Goal: Task Accomplishment & Management: Use online tool/utility

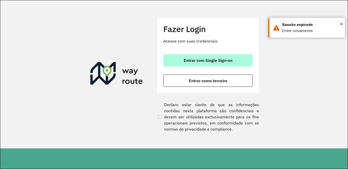
click at [203, 57] on button "Entrar com Single Sign-on" at bounding box center [207, 60] width 89 height 12
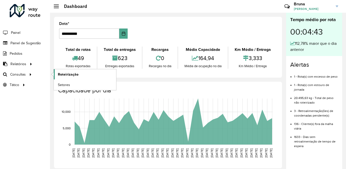
click at [67, 77] on span "Roteirização" at bounding box center [68, 74] width 21 height 5
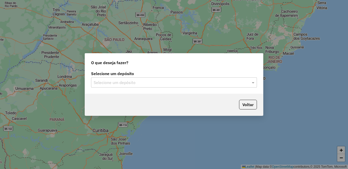
click at [132, 82] on input "text" at bounding box center [169, 83] width 150 height 6
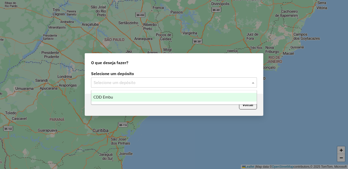
click at [131, 93] on div "CDD Embu" at bounding box center [173, 97] width 165 height 9
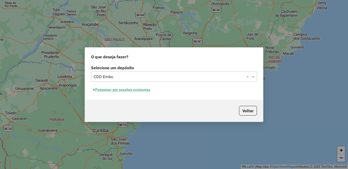
click at [127, 88] on button "Pesquisar por sessões existentes" at bounding box center [121, 90] width 61 height 8
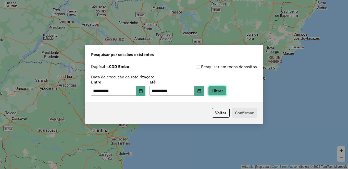
click at [226, 91] on button "Filtrar" at bounding box center [217, 91] width 18 height 10
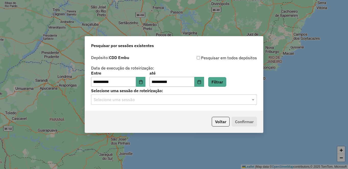
click at [128, 100] on input "text" at bounding box center [169, 100] width 150 height 6
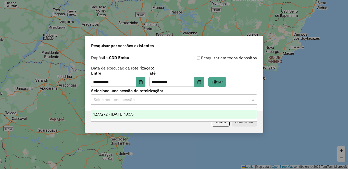
click at [125, 119] on ng-dropdown-panel "1277272 - 17/09/2025 18:55" at bounding box center [174, 114] width 166 height 15
drag, startPoint x: 121, startPoint y: 114, endPoint x: 184, endPoint y: 113, distance: 62.7
click at [121, 114] on span "1277272 - 17/09/2025 18:55" at bounding box center [113, 114] width 40 height 4
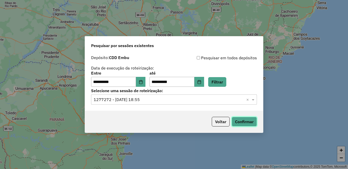
click at [250, 120] on button "Confirmar" at bounding box center [243, 122] width 25 height 10
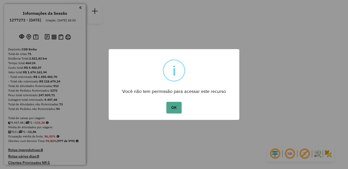
drag, startPoint x: 172, startPoint y: 107, endPoint x: 225, endPoint y: 111, distance: 53.2
click at [172, 107] on button "OK" at bounding box center [173, 108] width 15 height 12
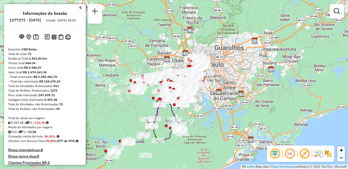
click at [290, 153] on em at bounding box center [290, 154] width 12 height 12
click at [306, 155] on em at bounding box center [304, 154] width 12 height 12
click at [328, 155] on img at bounding box center [328, 154] width 8 height 8
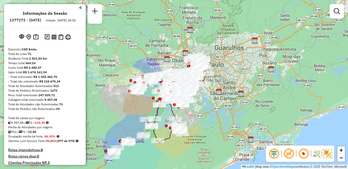
scroll to position [1640, 0]
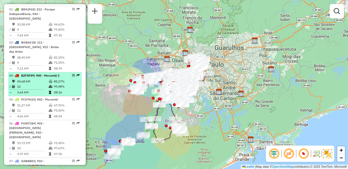
click at [48, 89] on td at bounding box center [50, 86] width 5 height 5
select select "**********"
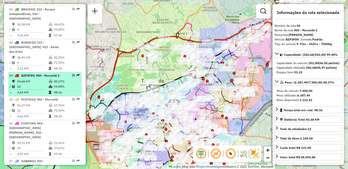
click at [72, 77] on em at bounding box center [73, 75] width 3 height 3
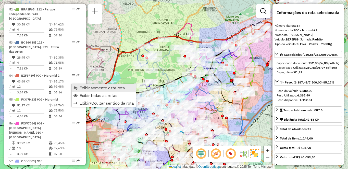
click at [96, 88] on span "Exibir somente esta rota" at bounding box center [102, 88] width 45 height 4
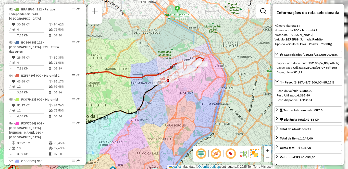
drag, startPoint x: 227, startPoint y: 83, endPoint x: 148, endPoint y: 121, distance: 87.6
click at [148, 121] on div "Janela de atendimento Grade de atendimento Capacidade Transportadoras Veículos …" at bounding box center [174, 84] width 348 height 169
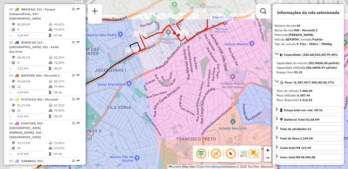
drag, startPoint x: 171, startPoint y: 69, endPoint x: 247, endPoint y: 113, distance: 87.8
click at [247, 113] on div "Janela de atendimento Grade de atendimento Capacidade Transportadoras Veículos …" at bounding box center [174, 84] width 348 height 169
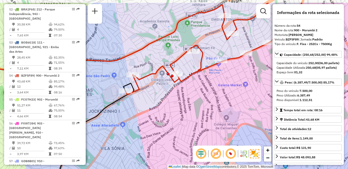
drag, startPoint x: 231, startPoint y: 62, endPoint x: 179, endPoint y: 111, distance: 71.4
click at [179, 111] on div "Janela de atendimento Grade de atendimento Capacidade Transportadoras Veículos …" at bounding box center [174, 84] width 348 height 169
